Goal: Find specific page/section: Find specific page/section

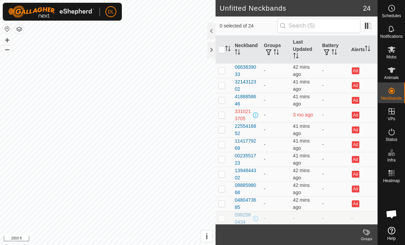
scroll to position [191, 0]
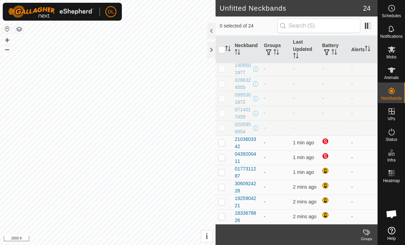
scroll to position [193, 0]
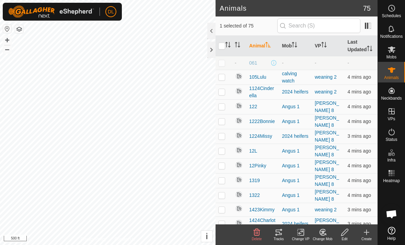
click at [280, 236] on div "Tracks" at bounding box center [279, 238] width 22 height 5
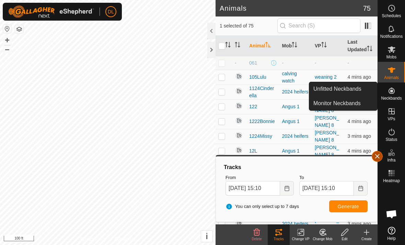
click at [375, 156] on span "button" at bounding box center [376, 155] width 5 height 5
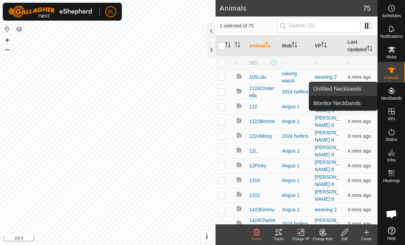
click at [352, 90] on span "Unfitted Neckbands" at bounding box center [337, 89] width 48 height 8
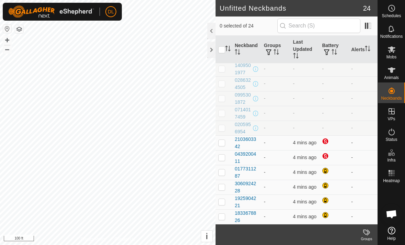
scroll to position [193, 0]
